Goal: Check status

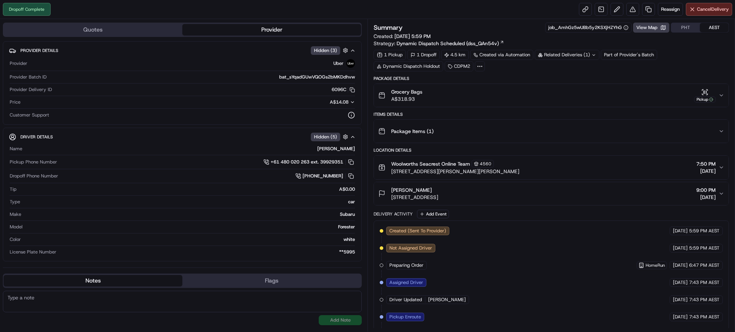
click at [592, 55] on div "Related Deliveries (1)" at bounding box center [567, 55] width 65 height 10
click at [436, 13] on div "Dropoff Complete Reassign Cancel Delivery" at bounding box center [367, 9] width 735 height 19
click at [250, 14] on div "Dropoff Complete Reassign Cancel Delivery" at bounding box center [367, 9] width 735 height 19
click at [569, 56] on div "Related Deliveries (1)" at bounding box center [567, 55] width 65 height 10
click at [558, 70] on span "ord_AmhGz5wUBb5y2KSXjHZYhG" at bounding box center [574, 71] width 74 height 6
